Goal: Transaction & Acquisition: Book appointment/travel/reservation

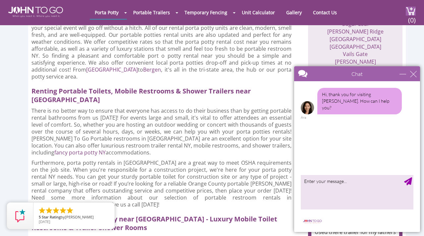
scroll to position [609, 0]
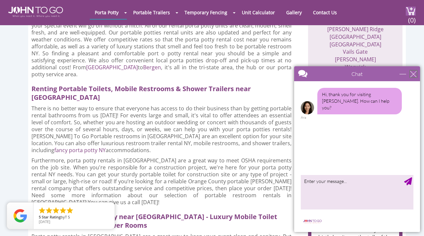
click at [413, 74] on div "close" at bounding box center [413, 73] width 7 height 7
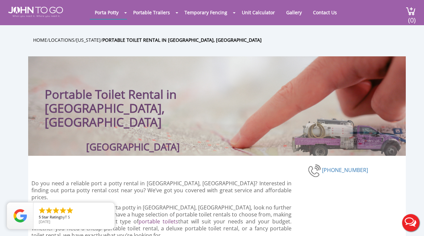
scroll to position [0, 0]
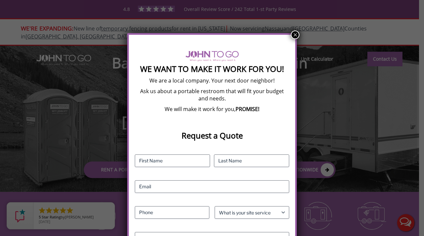
click at [295, 35] on button "×" at bounding box center [295, 34] width 9 height 9
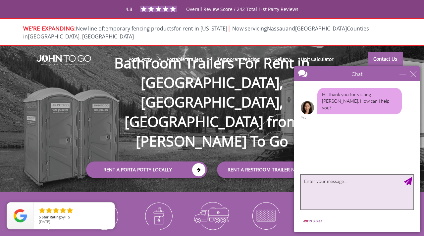
click at [339, 198] on textarea "type your message" at bounding box center [357, 191] width 113 height 35
click at [354, 180] on textarea "Hello, I am a local porta john comapny with less than 5 employees looking to re…" at bounding box center [357, 191] width 113 height 35
click at [371, 174] on textarea "Hello, I am a local porta potty comapny with less than 5 employees looking to r…" at bounding box center [357, 191] width 113 height 35
click at [373, 181] on textarea "Hello, I am a local porta potty comapny with less than 5 employees looking to r…" at bounding box center [357, 191] width 113 height 35
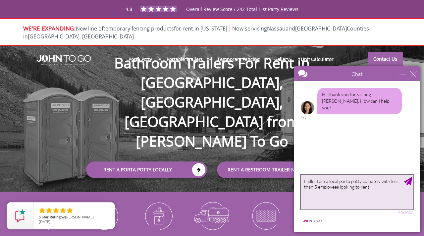
click at [373, 181] on textarea "Hello, I am a local porta potty comapny with less than 5 employees looking to r…" at bounding box center [357, 191] width 113 height 35
click at [374, 189] on textarea "Hello, I am a local porta potty company with less than 5 employees looking to r…" at bounding box center [357, 191] width 113 height 35
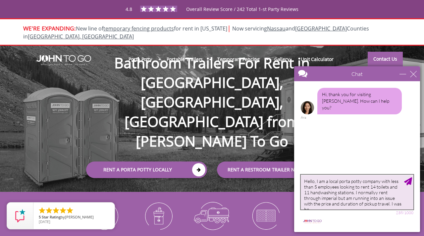
scroll to position [3, 0]
type textarea "Hello, I am a local porta potty company with less than 5 employees looking to r…"
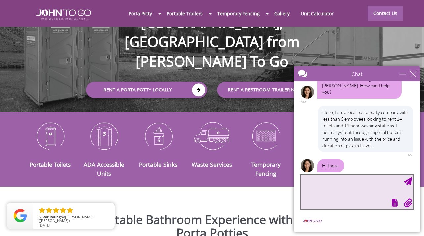
scroll to position [0, 0]
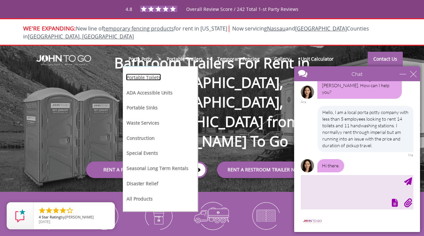
click at [155, 73] on link "Portable Toilets" at bounding box center [143, 76] width 35 height 7
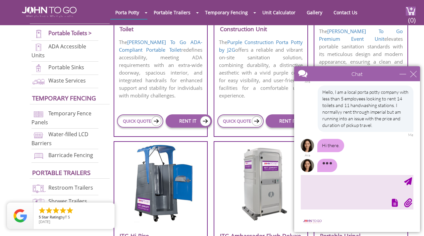
scroll to position [361, 0]
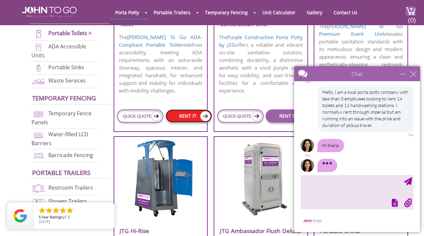
click at [192, 115] on link "RENT IT" at bounding box center [188, 115] width 46 height 13
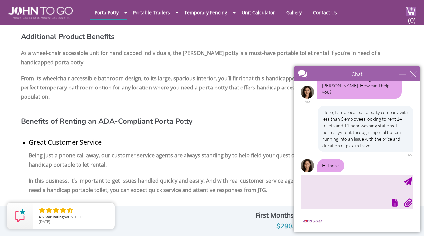
scroll to position [653, 0]
click at [401, 73] on div "minimize" at bounding box center [402, 73] width 7 height 7
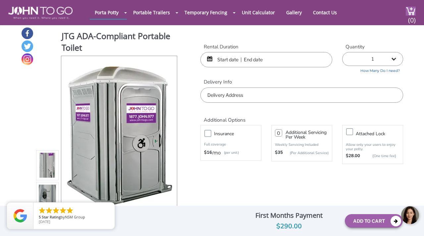
scroll to position [0, 0]
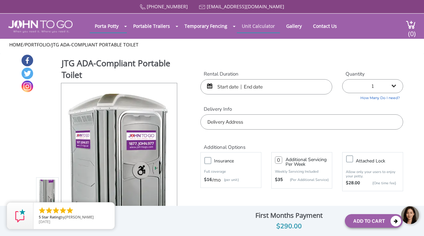
click at [263, 29] on link "Unit Calculator" at bounding box center [258, 26] width 43 height 13
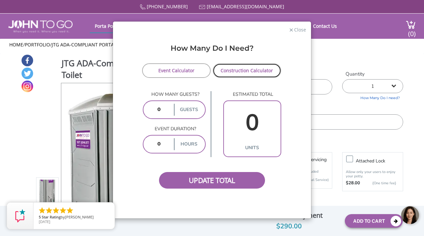
click at [244, 73] on link "Construction Calculator" at bounding box center [246, 70] width 69 height 15
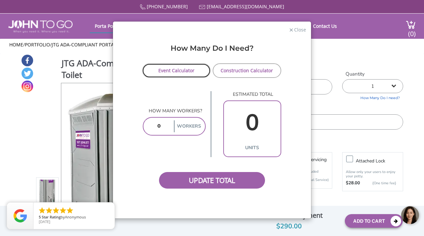
click at [181, 69] on link "Event Calculator" at bounding box center [176, 70] width 69 height 15
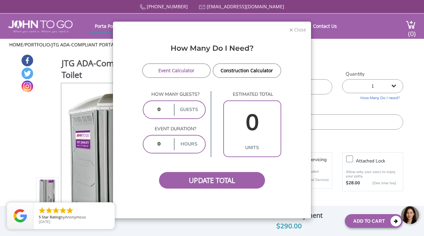
click at [301, 31] on span "Close" at bounding box center [299, 29] width 13 height 6
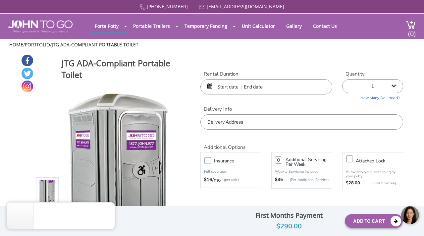
click at [407, 211] on div at bounding box center [410, 215] width 20 height 20
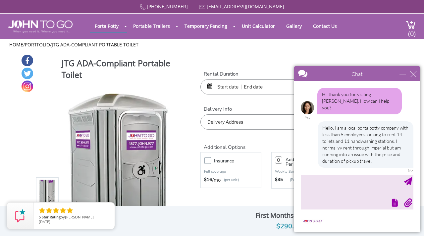
scroll to position [16, 0]
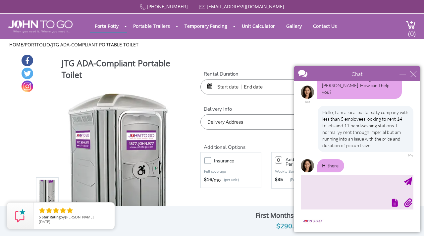
click at [326, 204] on div at bounding box center [356, 201] width 114 height 9
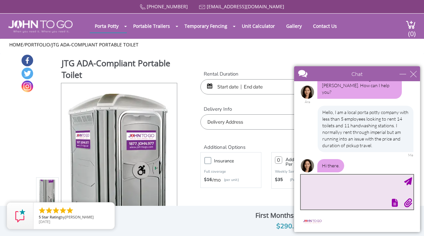
click at [333, 187] on textarea "type your message" at bounding box center [357, 191] width 113 height 35
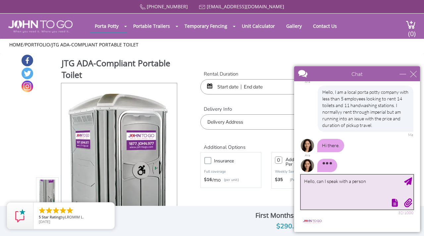
type textarea "Hello, can I speak with a person?"
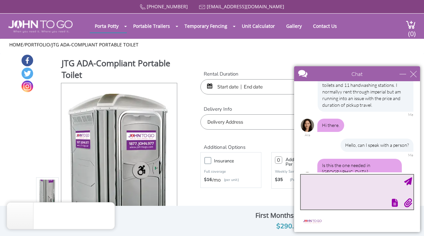
scroll to position [63, 0]
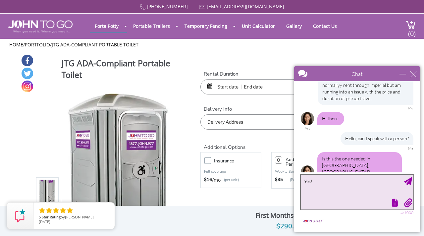
type textarea "Yes!"
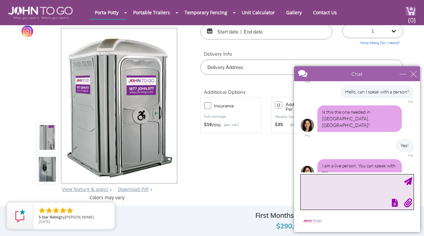
scroll to position [31, 0]
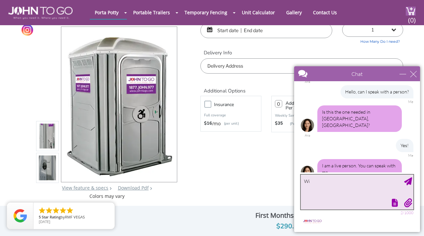
type textarea "W"
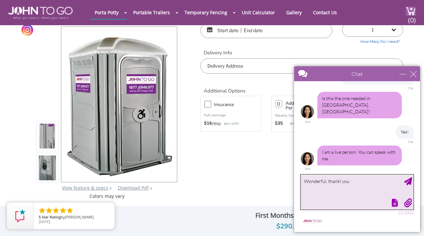
scroll to position [109, 0]
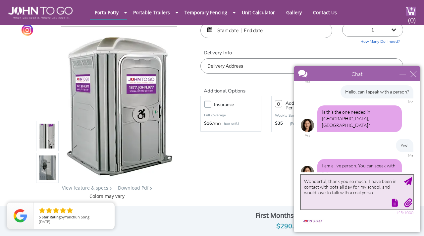
type textarea "Wonderful, thank you so much. I have been in contact with bots all day for my s…"
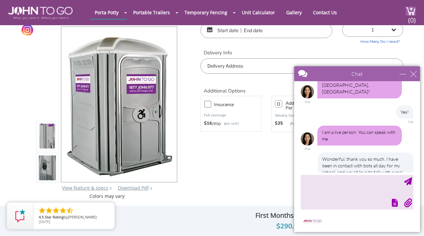
click at [309, 132] on img at bounding box center [307, 138] width 13 height 13
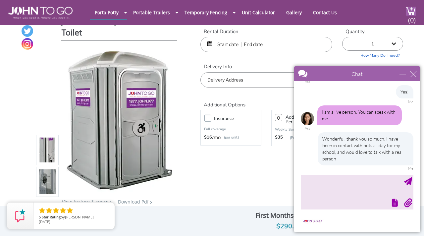
scroll to position [0, 0]
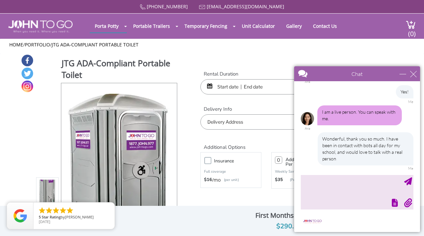
click at [328, 200] on div at bounding box center [356, 201] width 114 height 9
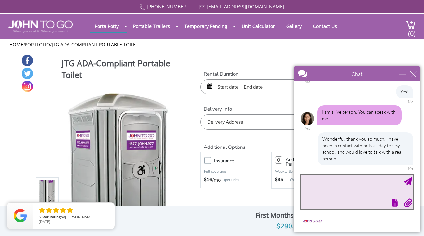
click at [324, 182] on textarea "type your message" at bounding box center [357, 191] width 113 height 35
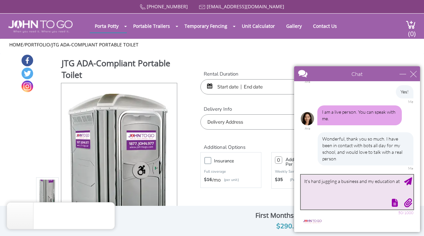
scroll to position [143, 0]
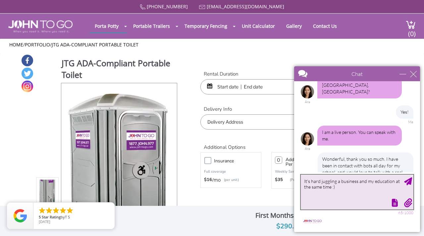
type textarea "It's hard juggling a business and my education at the same time :)"
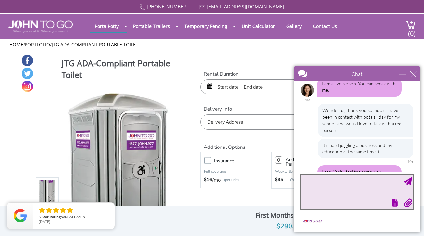
scroll to position [211, 0]
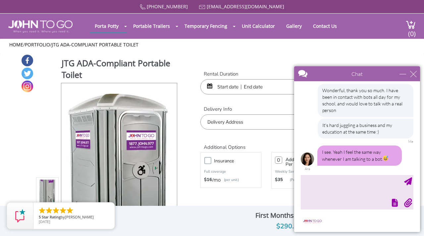
click at [305, 152] on img at bounding box center [307, 158] width 13 height 13
click at [308, 152] on img at bounding box center [307, 158] width 13 height 13
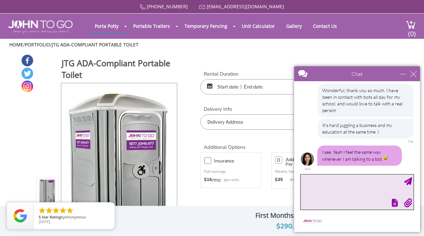
click at [326, 190] on textarea "type your message" at bounding box center [357, 191] width 113 height 35
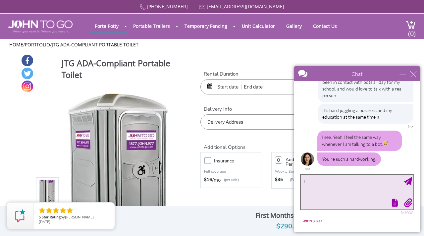
type textarea "I"
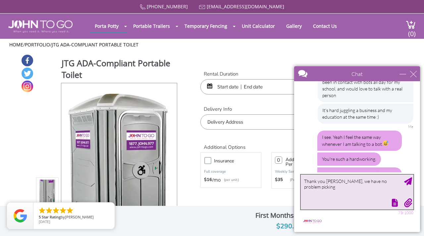
scroll to position [228, 0]
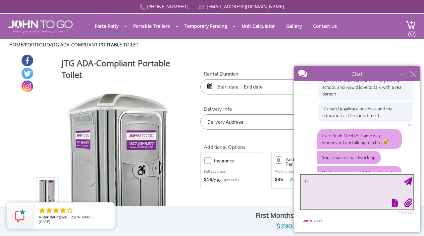
type textarea "T"
click at [359, 181] on textarea "Yes! out of those 14 toilets" at bounding box center [357, 191] width 113 height 35
type textarea "Y"
click at [395, 182] on textarea "Ope, I am so sorry I miscalculated my numbers, I need 12 toilets" at bounding box center [357, 191] width 113 height 35
type textarea "Ope, I am so sorry I miscalculated my numbers! I need 12 toilets, 4 of which ne…"
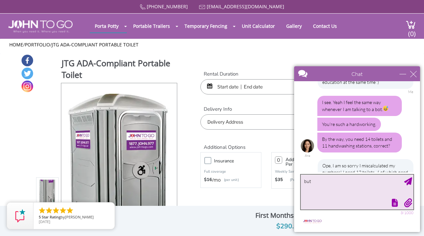
scroll to position [281, 0]
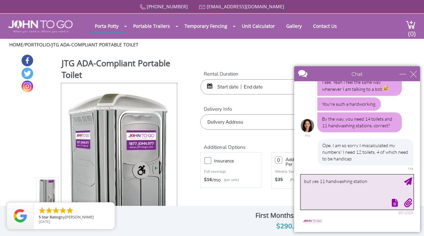
type textarea "but yes 11 handwashing stations"
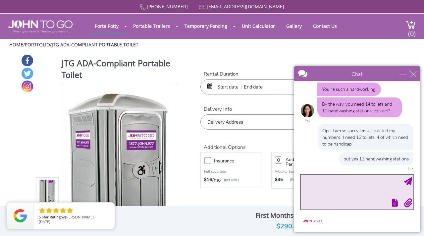
scroll to position [276, 0]
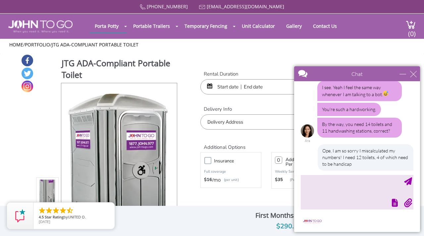
click at [304, 124] on img at bounding box center [307, 130] width 13 height 13
click at [309, 124] on img at bounding box center [307, 130] width 13 height 13
click at [304, 76] on div at bounding box center [345, 74] width 102 height 16
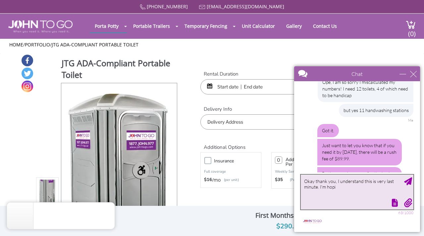
scroll to position [346, 0]
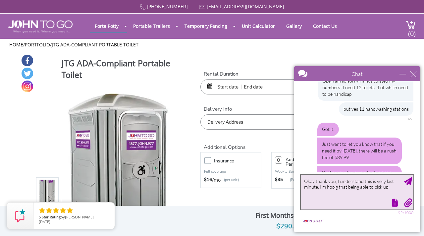
click at [335, 187] on textarea "Okay thank you, I understand this is very last minute. I'm hopig that being abl…" at bounding box center [357, 191] width 113 height 35
click at [393, 186] on textarea "Okay thank you, I understand this is very last minute. I'm hoping that being ab…" at bounding box center [357, 191] width 113 height 35
click at [345, 190] on textarea "Okay thank you, I understand this is very last minute. We have our own tanks an…" at bounding box center [357, 191] width 113 height 35
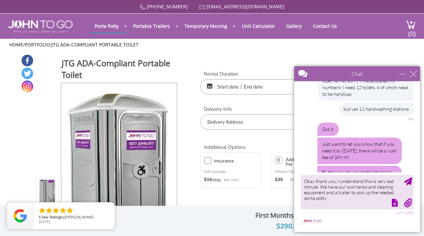
click at [309, 200] on div at bounding box center [356, 201] width 114 height 9
click at [315, 198] on div at bounding box center [356, 201] width 114 height 9
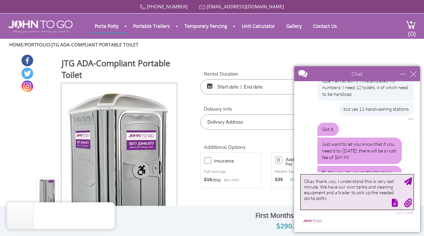
click at [315, 196] on textarea "Okay thank you, I understand this is very last minute. We have our own tanks an…" at bounding box center [357, 191] width 113 height 35
type textarea "Okay thank you, I understand this is very last minute. We have our own tanks an…"
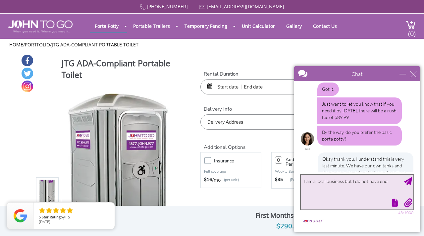
scroll to position [412, 0]
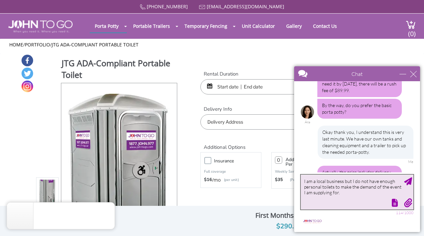
type textarea "I am a local business but I do not have enough personal toilets to make the dem…"
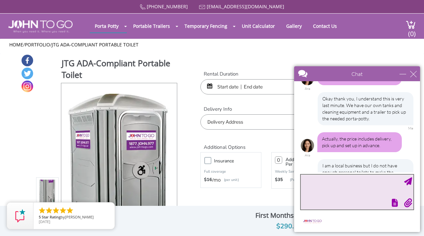
scroll to position [466, 0]
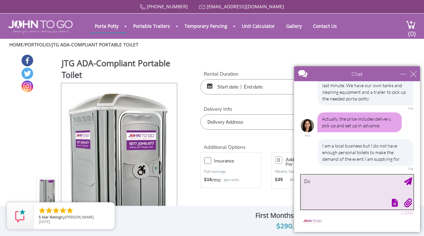
type textarea "D"
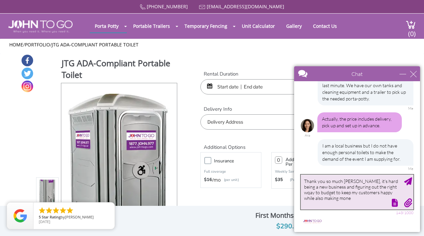
scroll to position [486, 0]
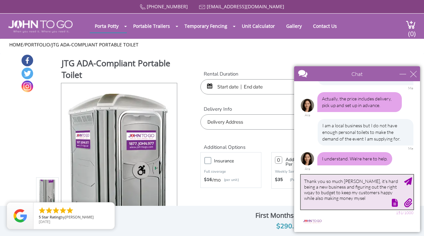
type textarea "Thank you so much [PERSON_NAME], it's hard being a new business and figuring ou…"
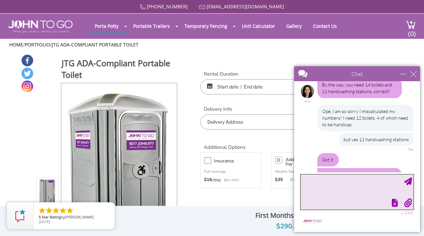
scroll to position [290, 0]
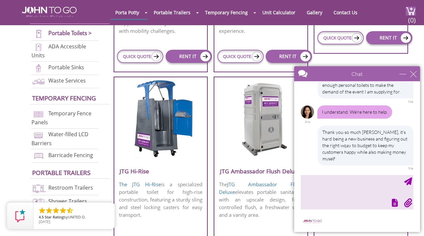
scroll to position [426, 0]
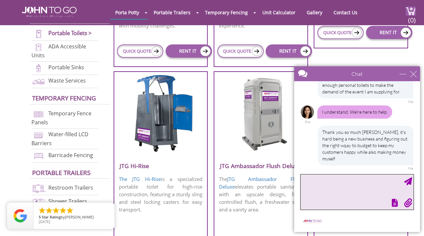
click at [342, 190] on textarea "type your message" at bounding box center [357, 191] width 113 height 35
type textarea "Y"
type textarea "H"
type textarea "Yes! Let me get that information for you really quickly"
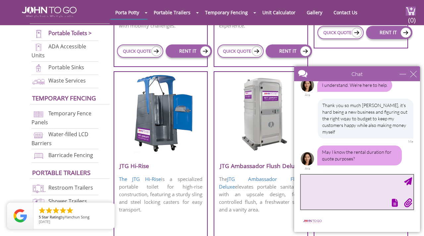
scroll to position [590, 0]
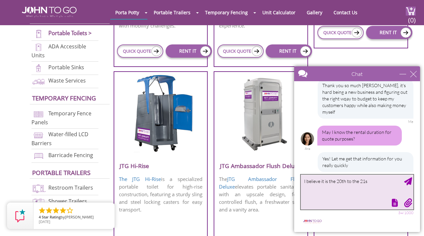
type textarea "I believe it is the 20th to the 21st"
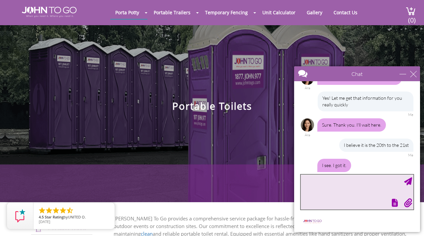
scroll to position [652, 0]
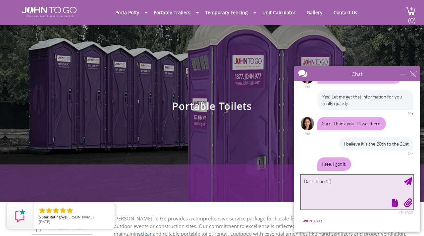
type textarea "Basic is best :)"
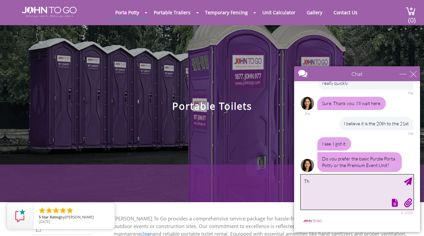
type textarea "T"
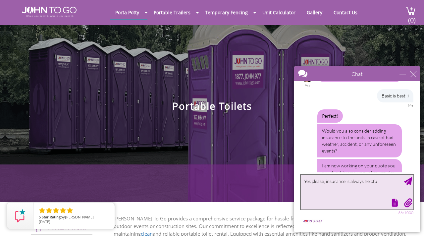
type textarea "Yes please, insurance is always helpful"
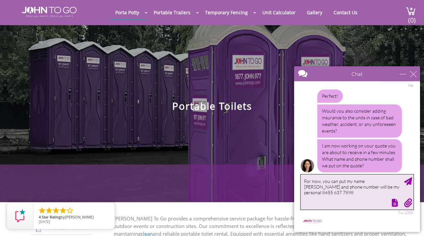
type textarea "For now, you can put my name Hannah McCarthy and phone number will be my person…"
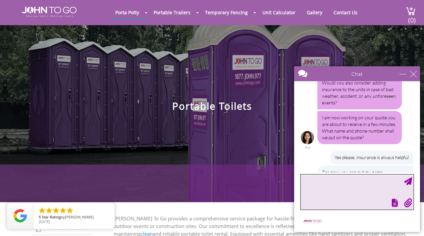
scroll to position [830, 0]
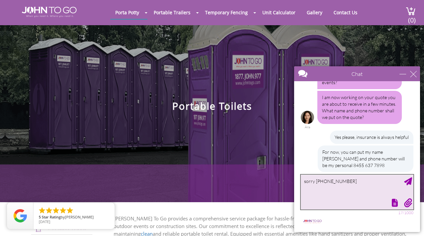
type textarea "sorry 845 637 7898"
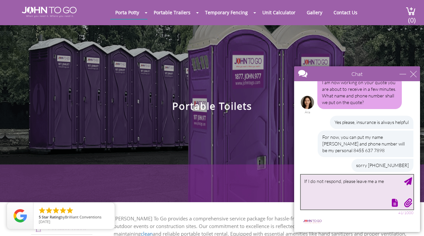
scroll to position [865, 0]
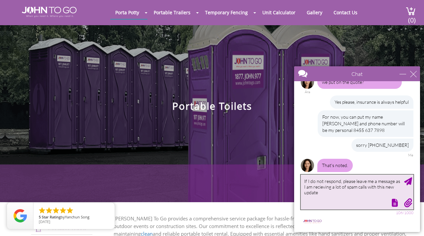
click at [395, 185] on textarea "If I do not respond, please leave me a message as I am recieving a lot of spam …" at bounding box center [357, 191] width 113 height 35
click at [317, 188] on textarea "If I do not respond, please leave me a message as I am recieving a lot of spam …" at bounding box center [357, 191] width 113 height 35
type textarea "If I do not respond, please leave me a message as I am receiving a lot of spam …"
click at [369, 194] on textarea "If I do not respond, please leave me a message as I am receiving a lot of spam …" at bounding box center [357, 191] width 113 height 35
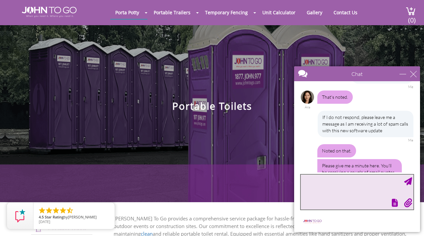
scroll to position [953, 0]
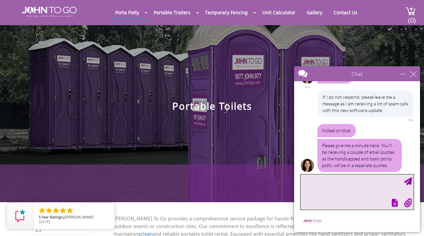
type textarea "t"
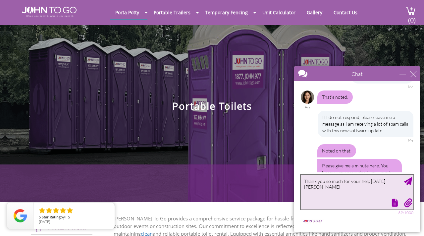
type textarea "Thank you so much for your help today Ara"
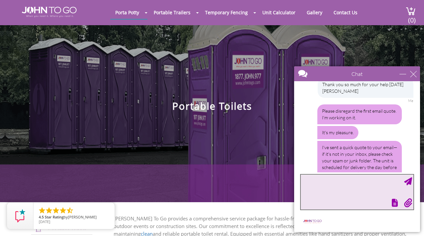
scroll to position [1069, 0]
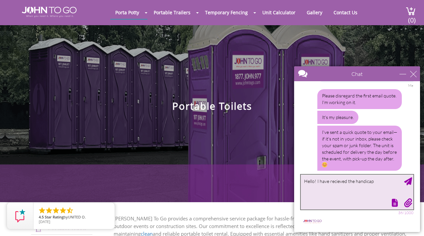
click at [334, 183] on textarea "Hello! I have recieved the handicap" at bounding box center [357, 191] width 113 height 35
click at [390, 179] on textarea "Hello! I have received the handicap" at bounding box center [357, 191] width 113 height 35
type textarea "Hello! I have received the handicap quote but not the basi :)"
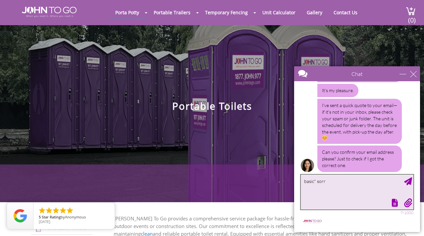
type textarea "basic* sorry"
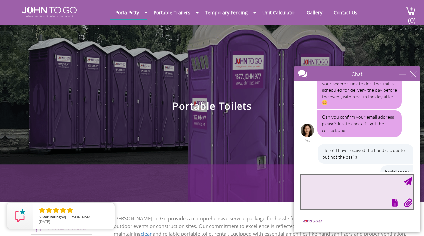
scroll to position [1158, 0]
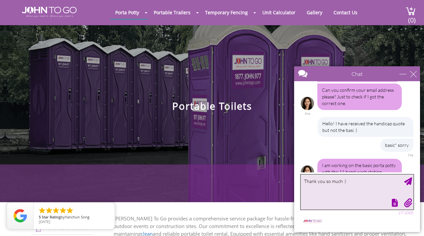
type textarea "Thank you so much :)"
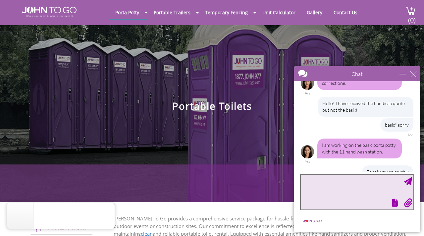
scroll to position [1191, 0]
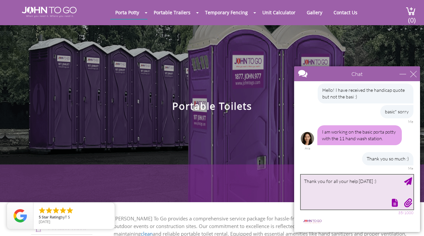
type textarea "Thank you for all your help today :)"
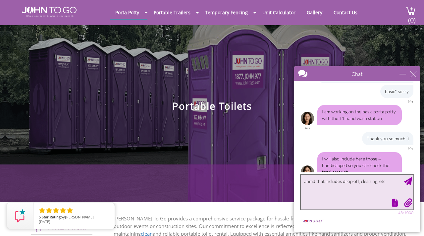
type textarea "anmd that includes drop off, cleaning, etc.?"
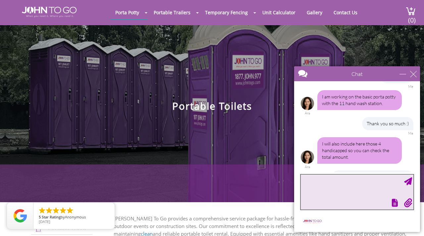
scroll to position [1246, 0]
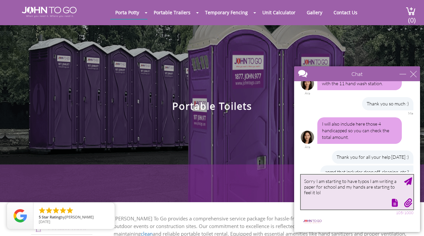
type textarea "Sorry I am starting to have typos I am writing a paper for school and my hands …"
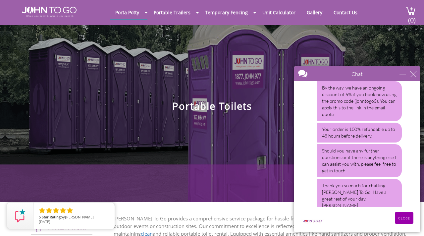
scroll to position [1505, 0]
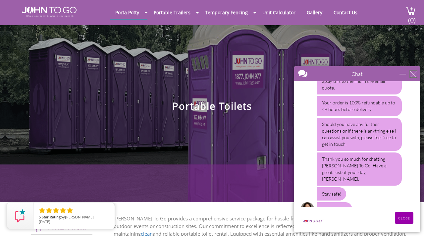
click at [413, 75] on div "close" at bounding box center [413, 73] width 7 height 7
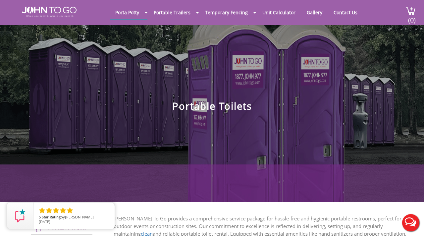
scroll to position [0, 0]
